Goal: Check status: Check status

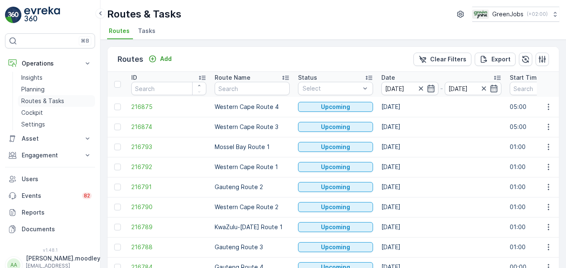
drag, startPoint x: 47, startPoint y: 100, endPoint x: 58, endPoint y: 104, distance: 11.1
click at [47, 100] on p "Routes & Tasks" at bounding box center [42, 101] width 43 height 8
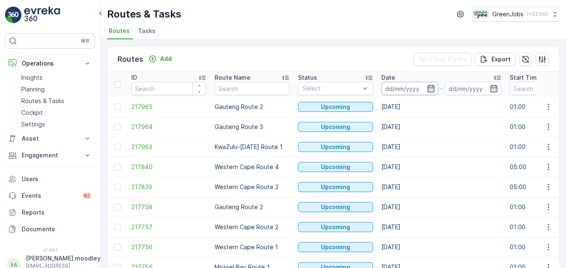
click at [395, 83] on input at bounding box center [409, 88] width 57 height 13
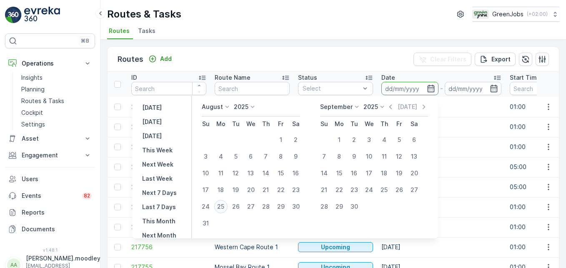
click at [228, 206] on div "25" at bounding box center [220, 206] width 13 height 13
type input "[DATE]"
click at [228, 206] on div "25" at bounding box center [220, 206] width 13 height 13
type input "[DATE]"
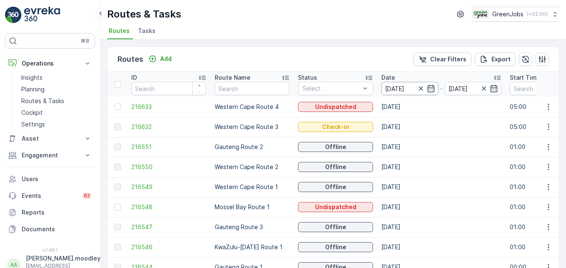
click at [405, 87] on input "[DATE]" at bounding box center [409, 88] width 57 height 13
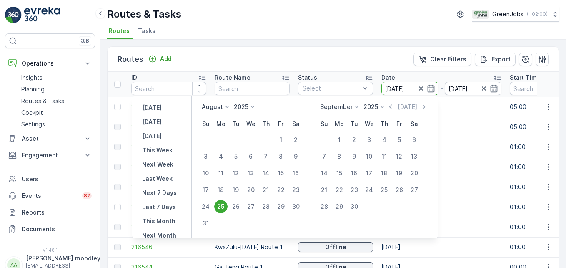
click at [226, 206] on div "25" at bounding box center [220, 206] width 13 height 13
click at [242, 206] on div "26" at bounding box center [235, 206] width 13 height 13
type input "[DATE]"
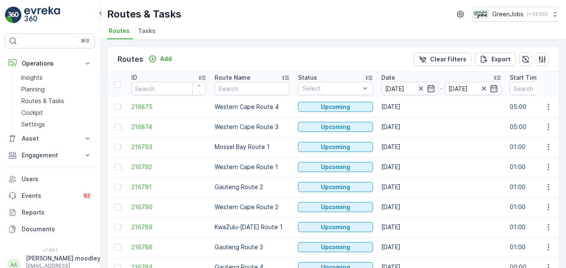
click at [449, 123] on td "[DATE]" at bounding box center [441, 127] width 128 height 20
